Goal: Check status: Check status

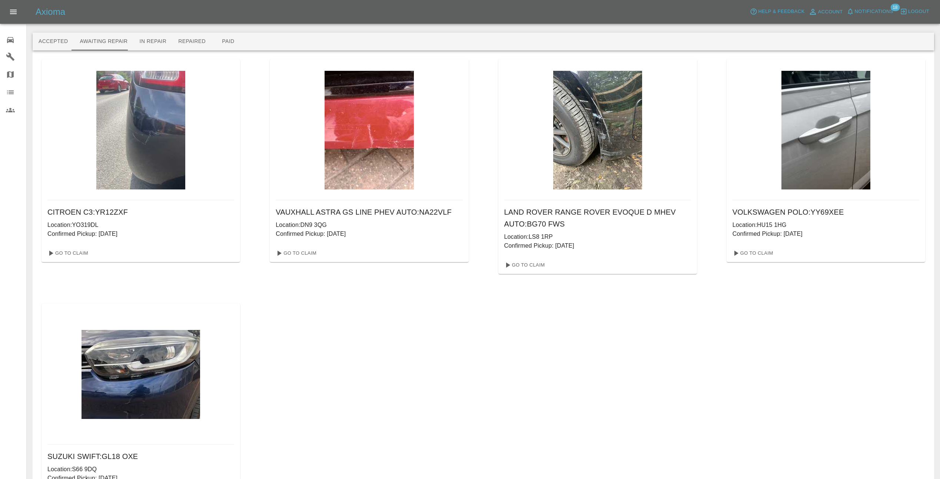
drag, startPoint x: 0, startPoint y: 0, endPoint x: 859, endPoint y: 133, distance: 869.0
click at [859, 133] on img at bounding box center [826, 130] width 89 height 119
click at [761, 253] on link "Go To Claim" at bounding box center [753, 253] width 46 height 12
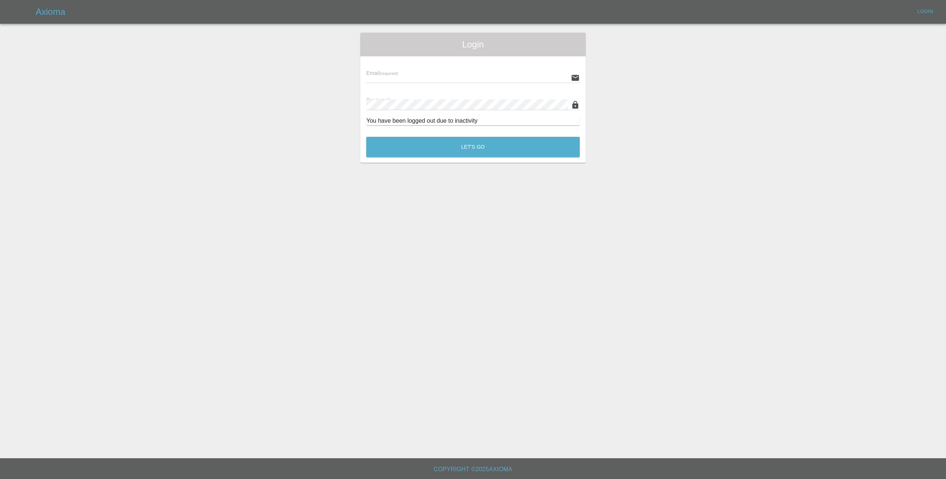
type input "[EMAIL_ADDRESS][DOMAIN_NAME]"
click at [494, 147] on button "Let's Go" at bounding box center [472, 147] width 213 height 20
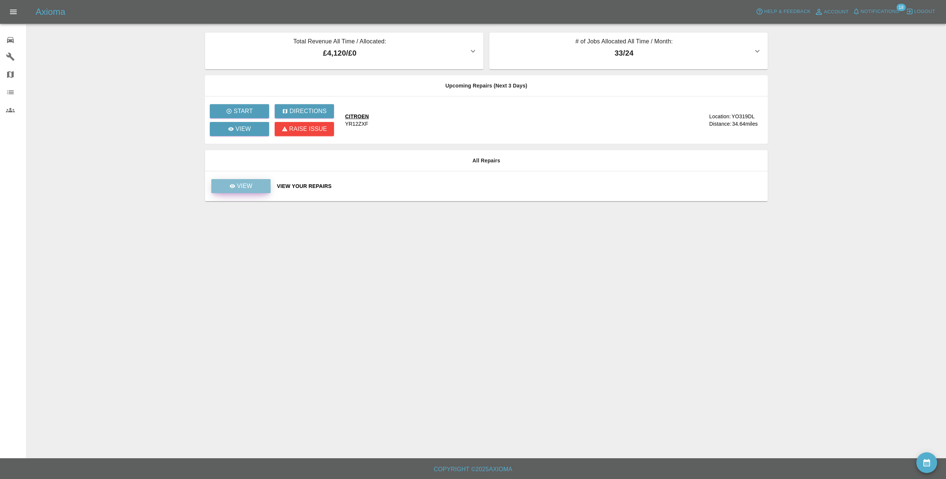
click at [238, 182] on p "View" at bounding box center [245, 186] width 16 height 9
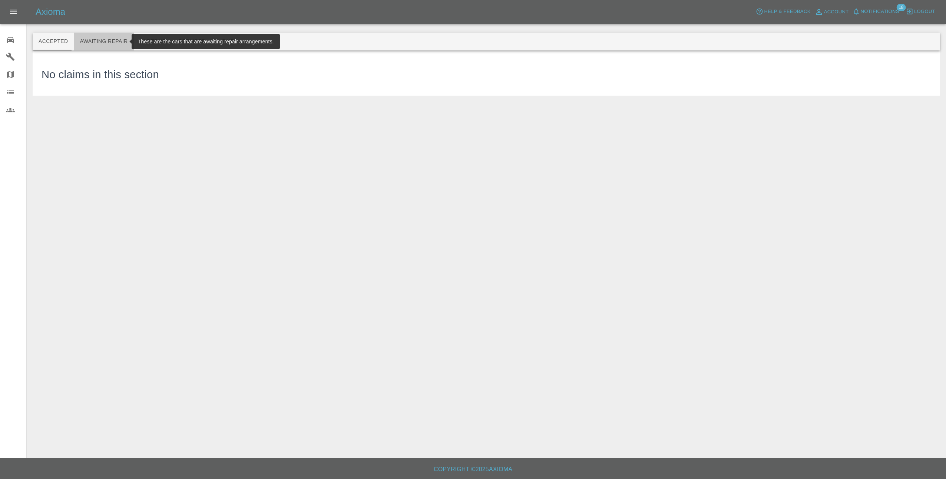
click at [113, 38] on button "Awaiting Repair" at bounding box center [104, 42] width 60 height 18
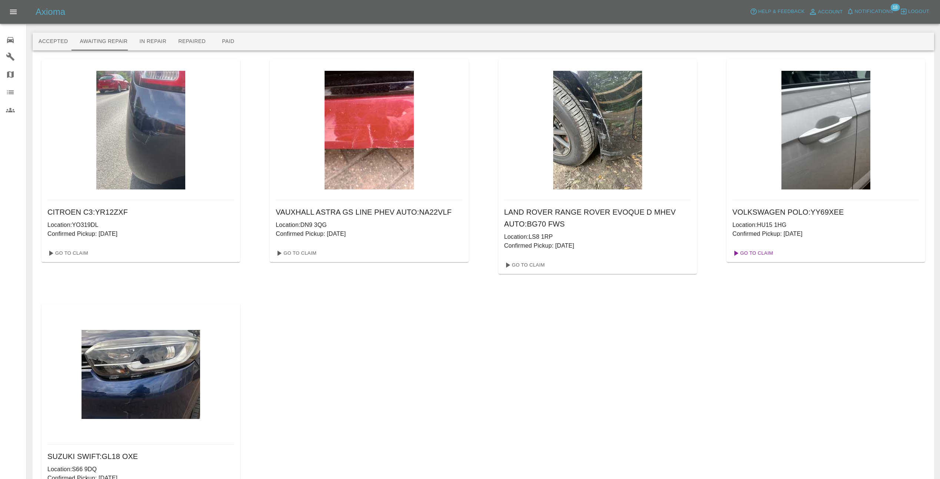
click at [756, 255] on link "Go To Claim" at bounding box center [753, 253] width 46 height 12
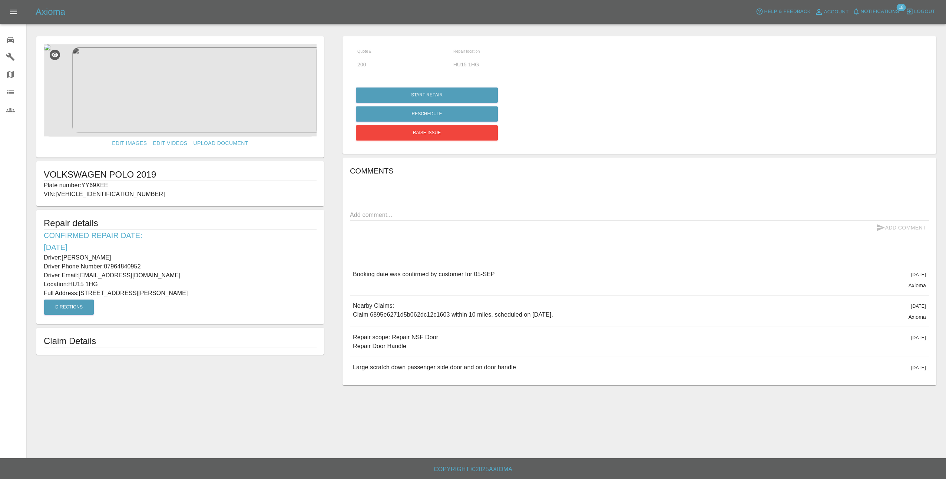
click at [198, 106] on img at bounding box center [180, 90] width 273 height 93
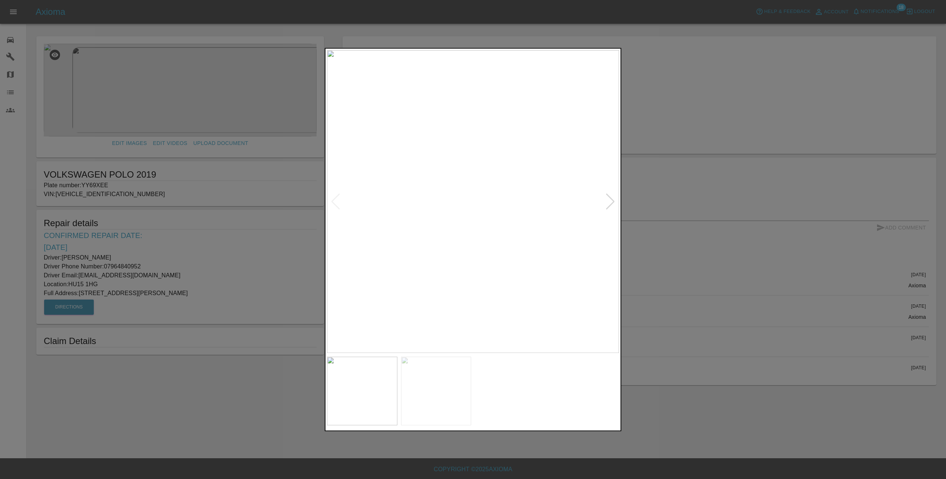
click at [613, 200] on div at bounding box center [610, 201] width 10 height 16
click at [683, 302] on div at bounding box center [473, 239] width 946 height 479
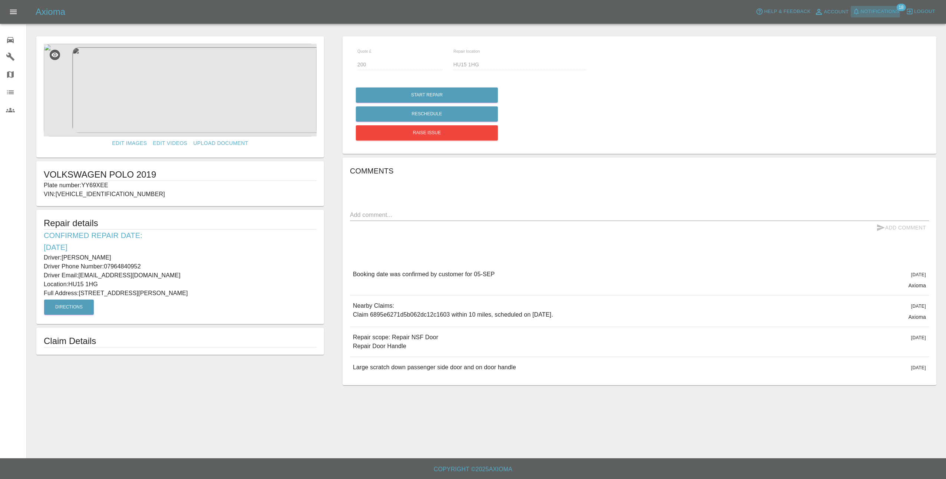
click at [877, 13] on span "Notifications" at bounding box center [880, 11] width 39 height 9
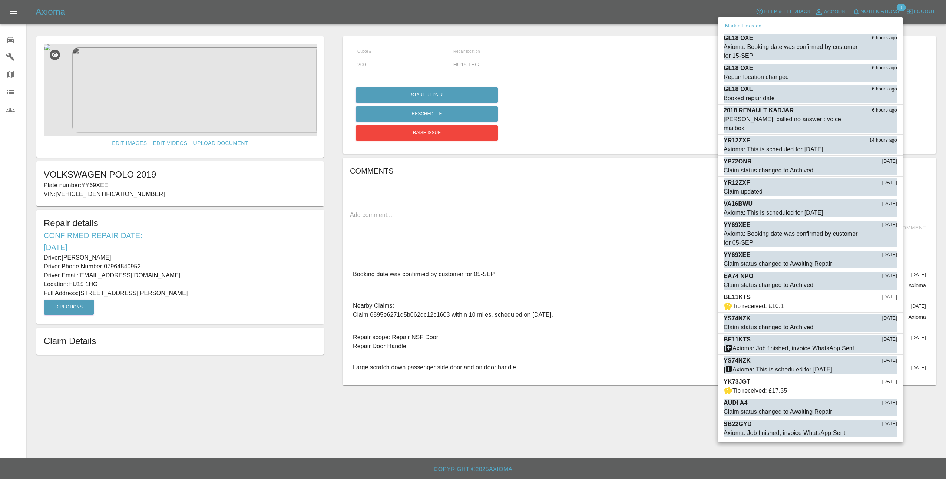
click at [698, 119] on div at bounding box center [473, 239] width 946 height 479
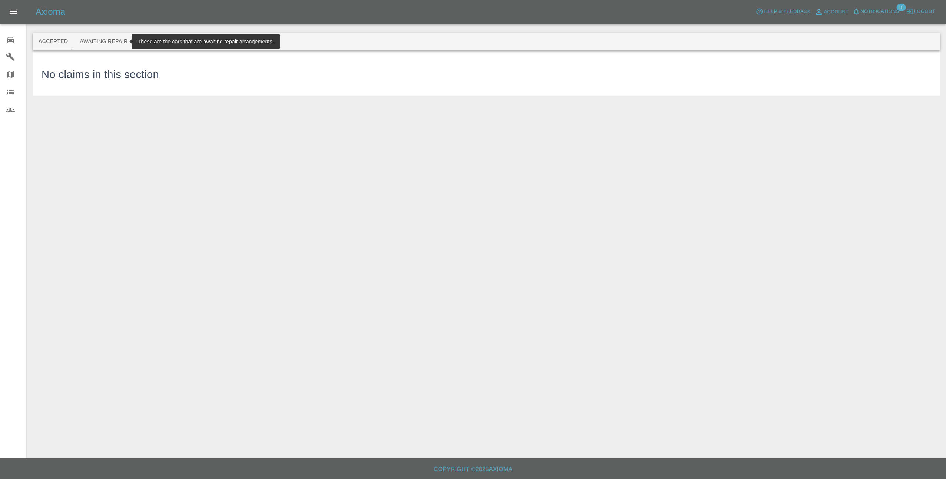
click at [102, 37] on button "Awaiting Repair" at bounding box center [104, 42] width 60 height 18
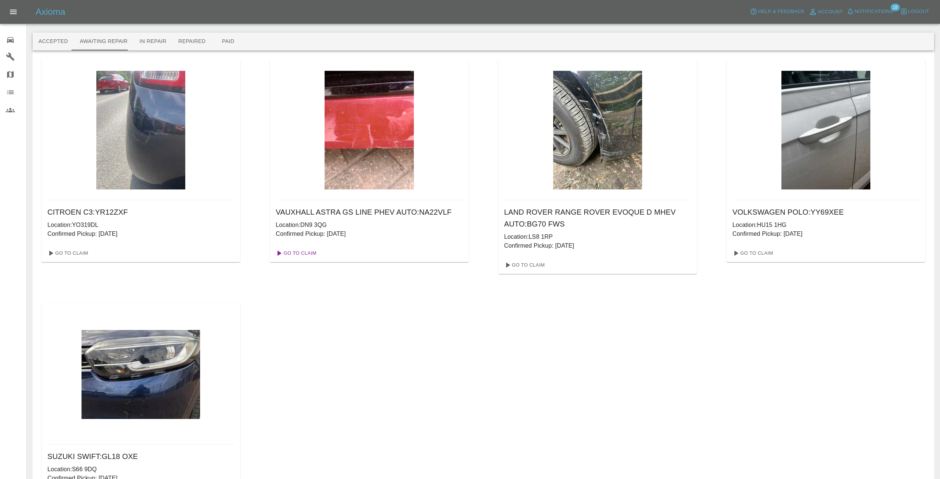
click at [302, 249] on link "Go To Claim" at bounding box center [296, 253] width 46 height 12
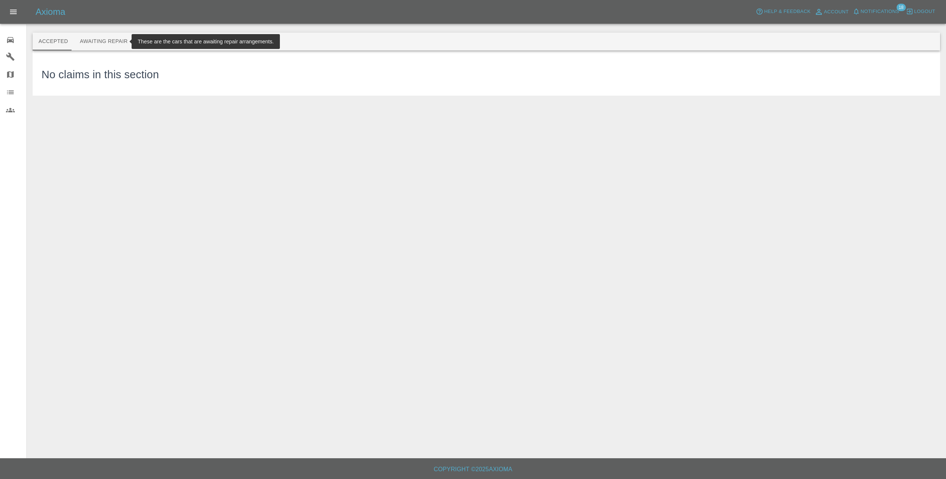
click at [101, 38] on button "Awaiting Repair" at bounding box center [104, 42] width 60 height 18
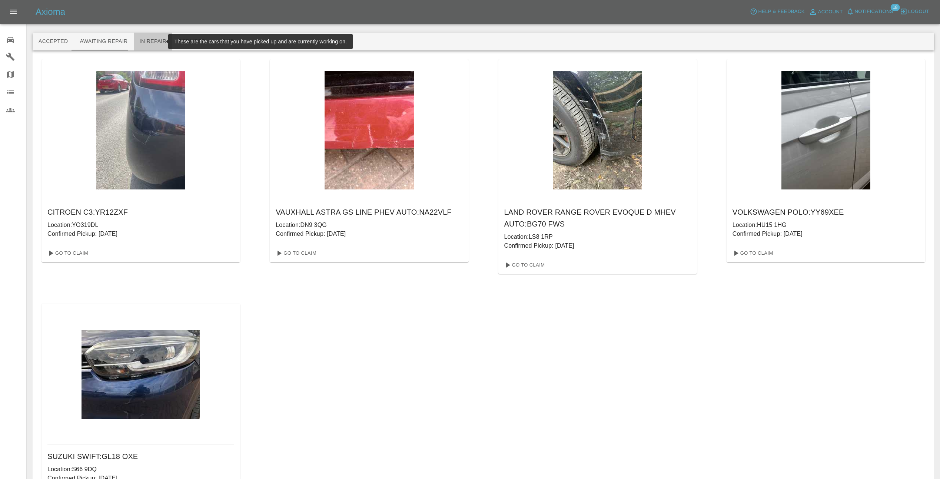
click at [151, 40] on button "In Repair" at bounding box center [153, 42] width 39 height 18
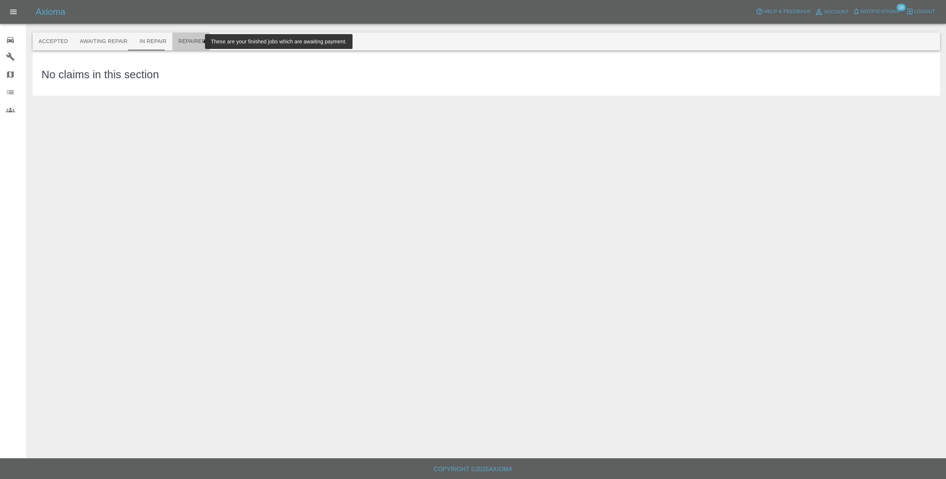
click at [181, 42] on button "Repaired" at bounding box center [191, 42] width 39 height 18
click at [218, 38] on button "Paid" at bounding box center [228, 42] width 33 height 18
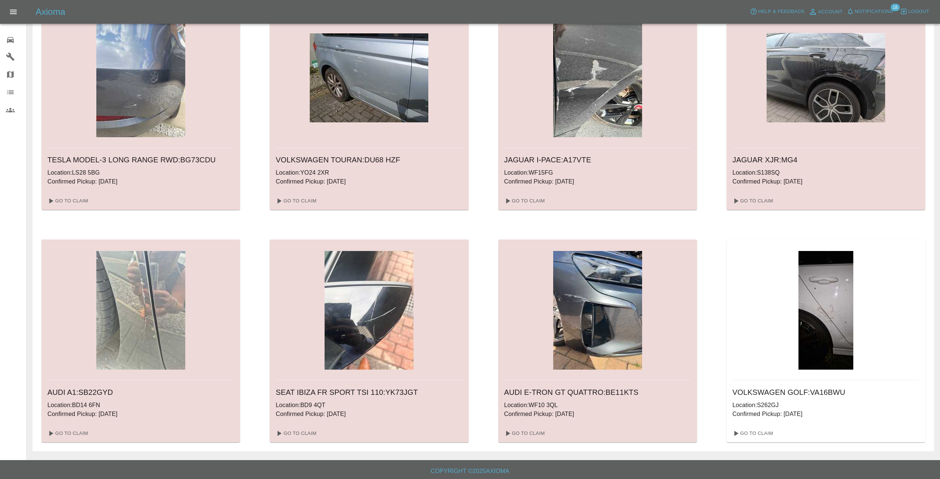
scroll to position [519, 0]
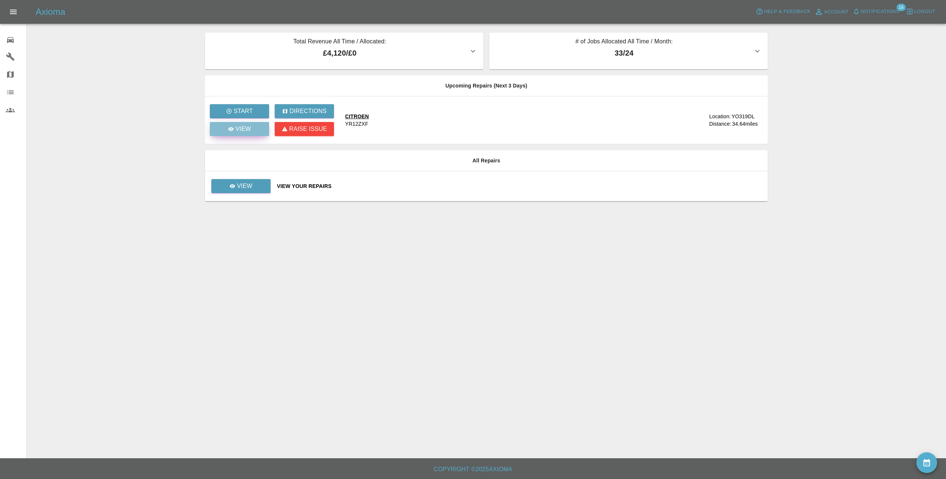
click at [247, 131] on p "View" at bounding box center [243, 129] width 16 height 9
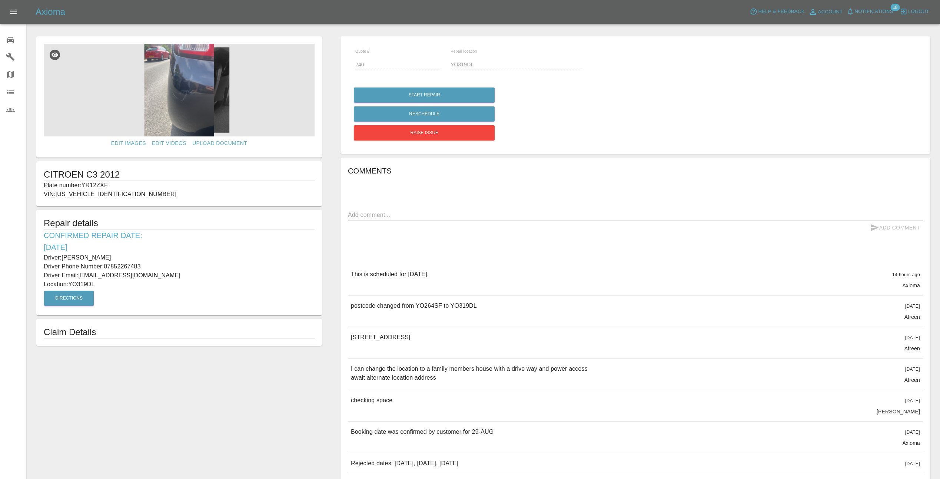
click at [189, 117] on img at bounding box center [179, 90] width 271 height 93
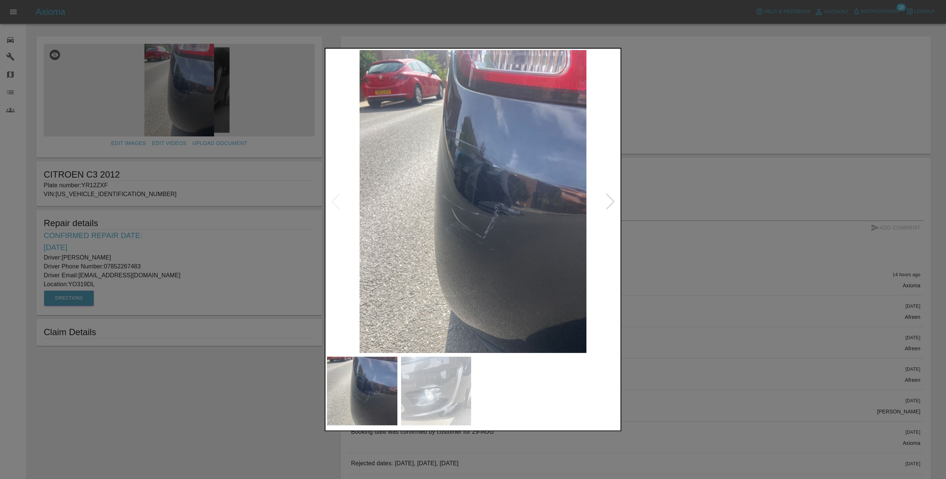
click at [614, 201] on div at bounding box center [610, 201] width 10 height 16
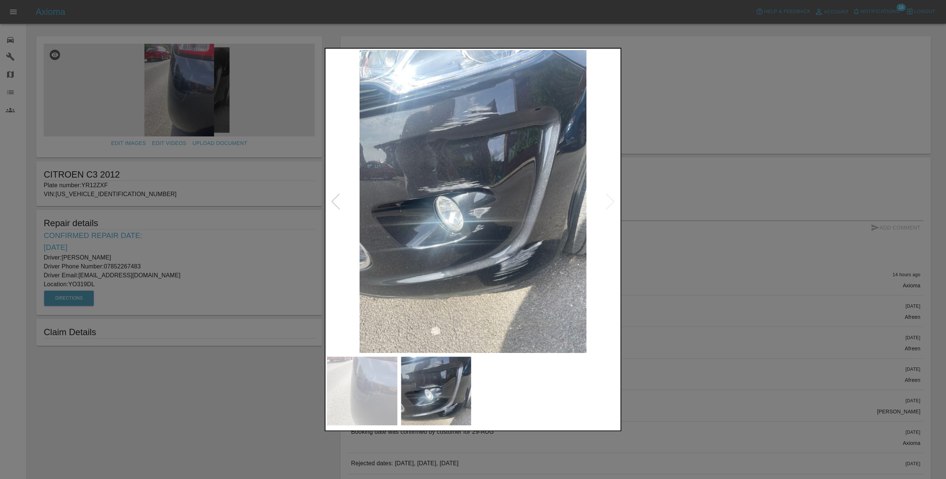
click at [335, 196] on div at bounding box center [336, 201] width 10 height 16
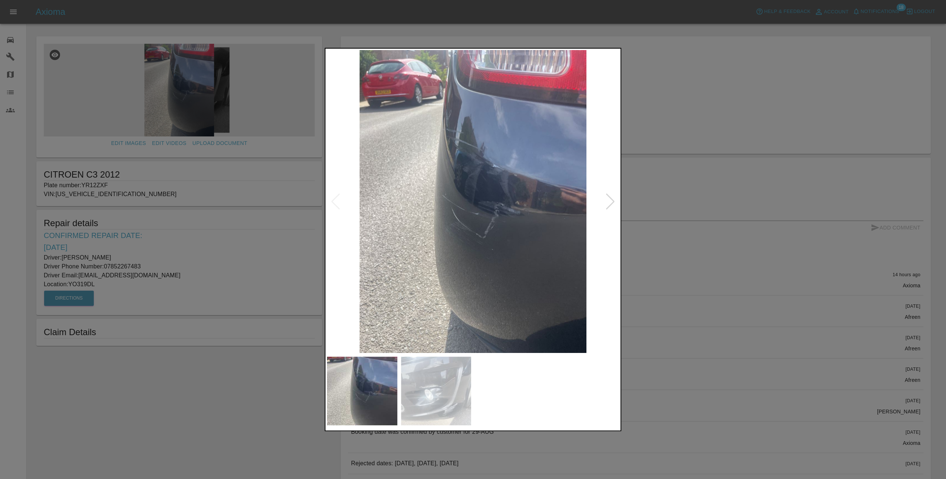
click at [613, 201] on div at bounding box center [610, 201] width 10 height 16
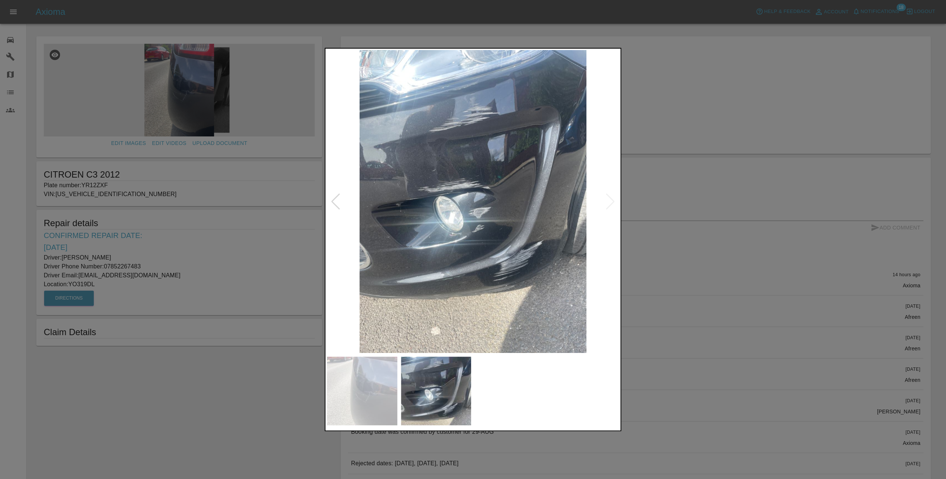
click at [616, 201] on img at bounding box center [473, 201] width 292 height 303
click at [334, 199] on div at bounding box center [336, 201] width 10 height 16
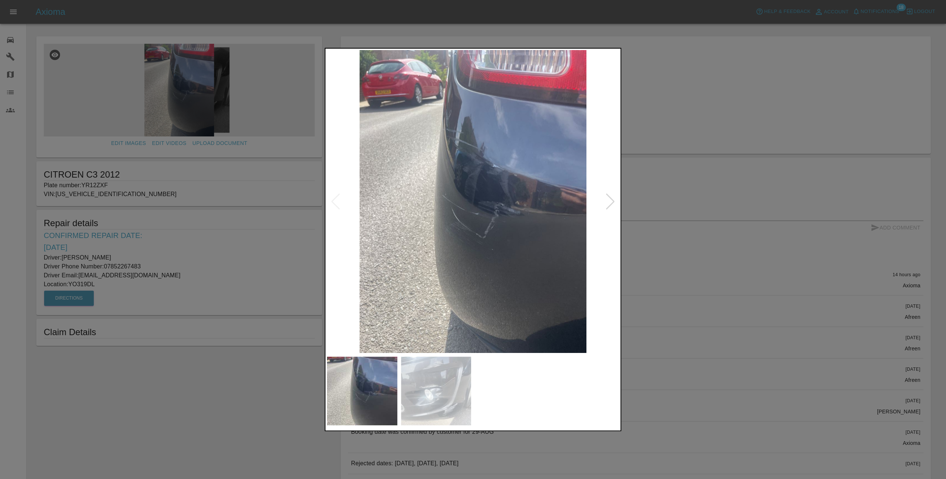
click at [614, 202] on div at bounding box center [610, 201] width 10 height 16
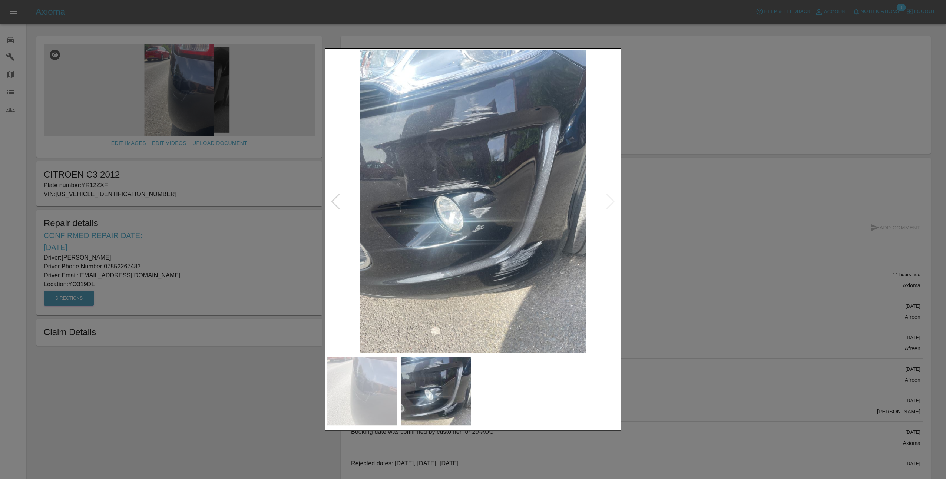
click at [673, 158] on div at bounding box center [473, 239] width 946 height 479
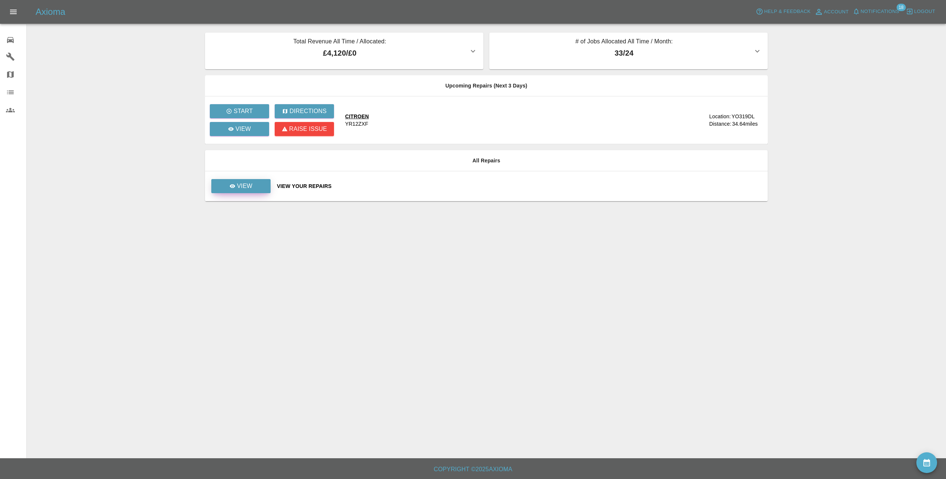
click at [228, 184] on link "View" at bounding box center [240, 186] width 59 height 14
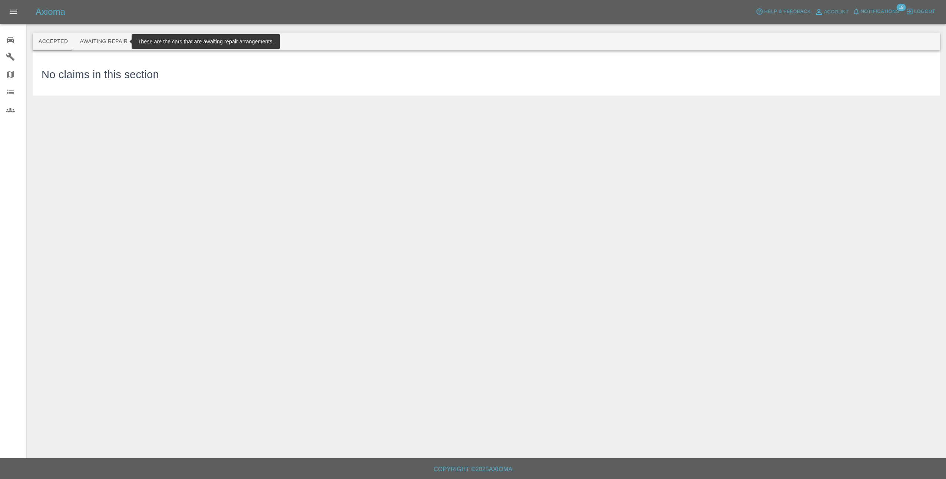
click at [95, 39] on button "Awaiting Repair" at bounding box center [104, 42] width 60 height 18
